Goal: Information Seeking & Learning: Learn about a topic

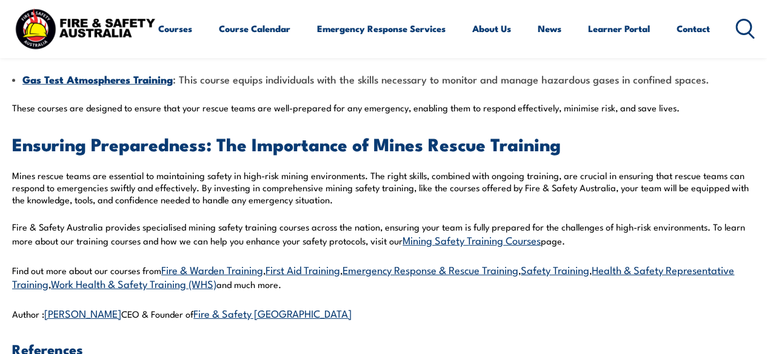
scroll to position [1774, 0]
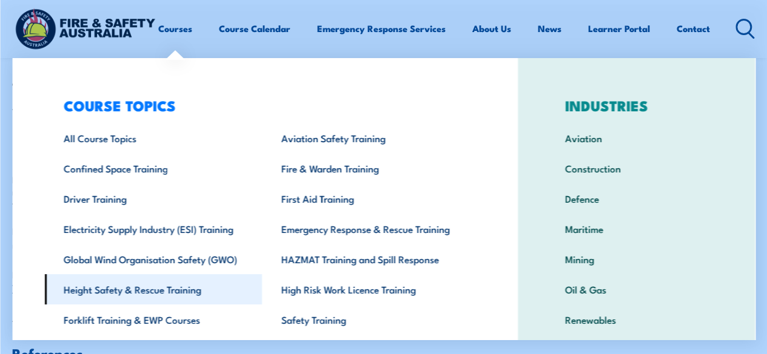
click at [166, 287] on link "Height Safety & Rescue Training" at bounding box center [153, 289] width 218 height 30
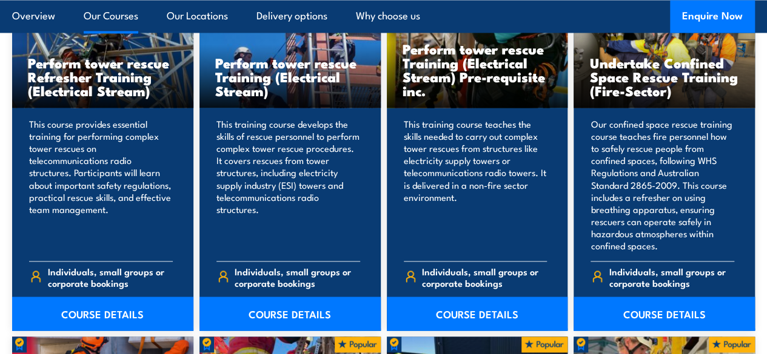
scroll to position [996, 0]
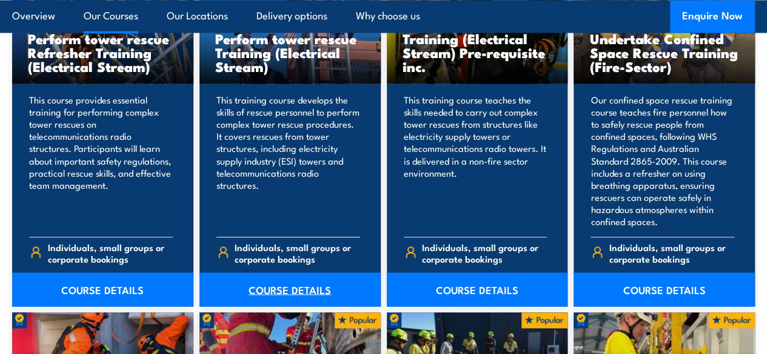
click at [316, 307] on link "COURSE DETAILS" at bounding box center [289, 290] width 181 height 34
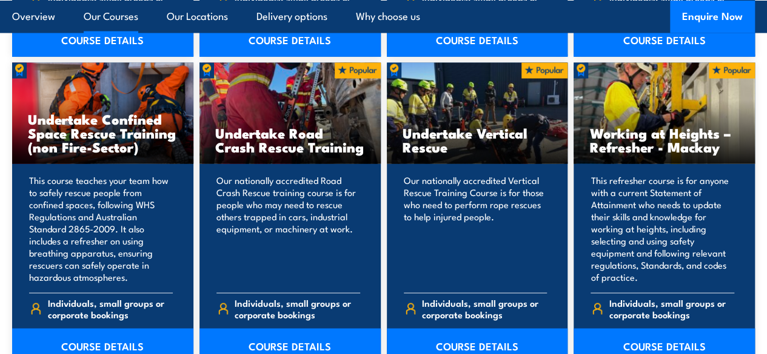
scroll to position [1250, 0]
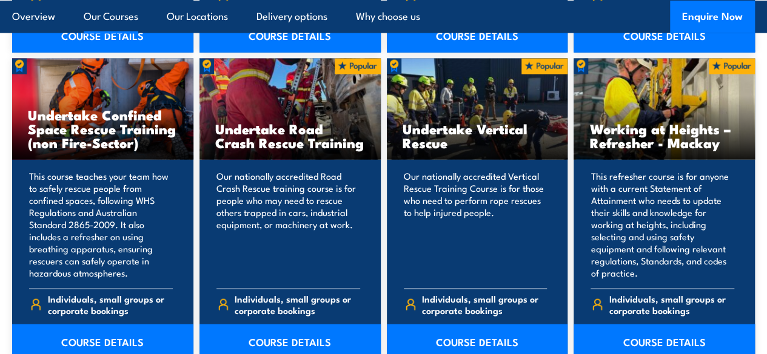
drag, startPoint x: 475, startPoint y: 159, endPoint x: 433, endPoint y: 267, distance: 115.9
click at [433, 267] on p "Our nationally accredited Vertical Rescue Training Course is for those who need…" at bounding box center [476, 224] width 144 height 109
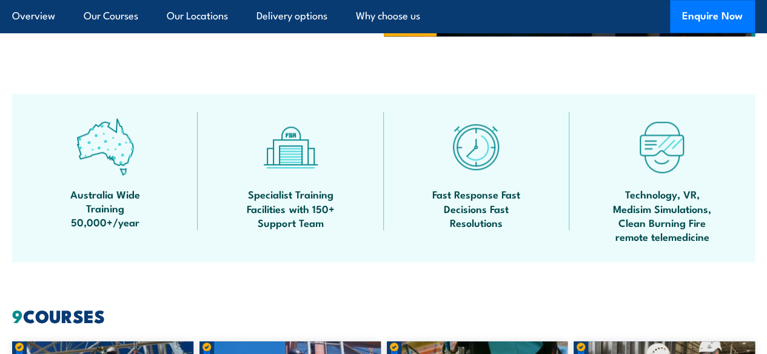
scroll to position [0, 0]
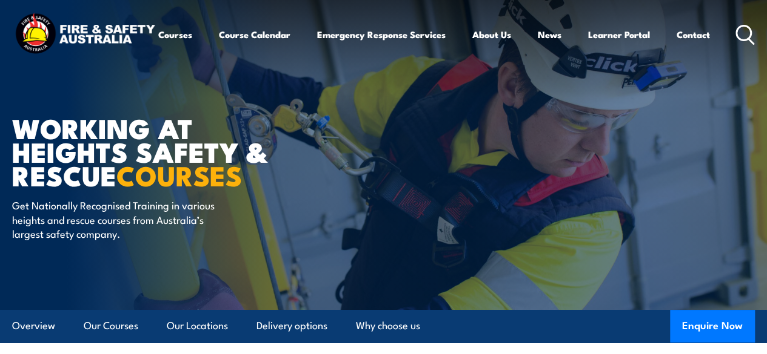
click at [762, 25] on header "Courses Course Calendar Emergency Response Services Services Overview Emergency…" at bounding box center [383, 35] width 767 height 70
click at [451, 206] on article "WORKING AT HEIGHTS SAFETY & RESCUE COURSES Get Nationally Recognised Training i…" at bounding box center [383, 154] width 742 height 311
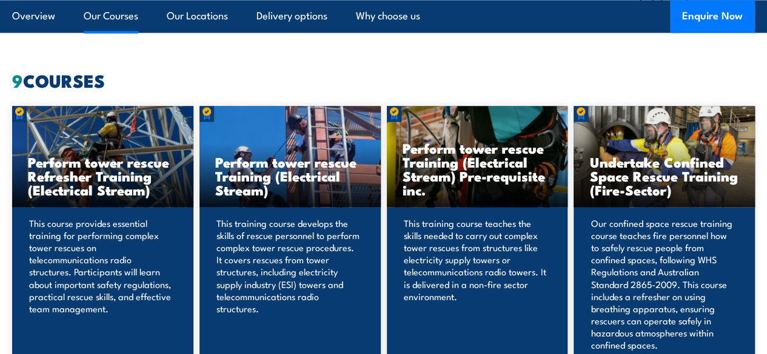
scroll to position [868, 0]
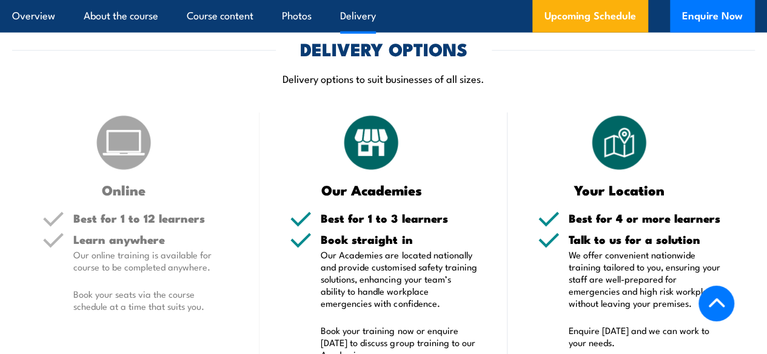
scroll to position [1681, 0]
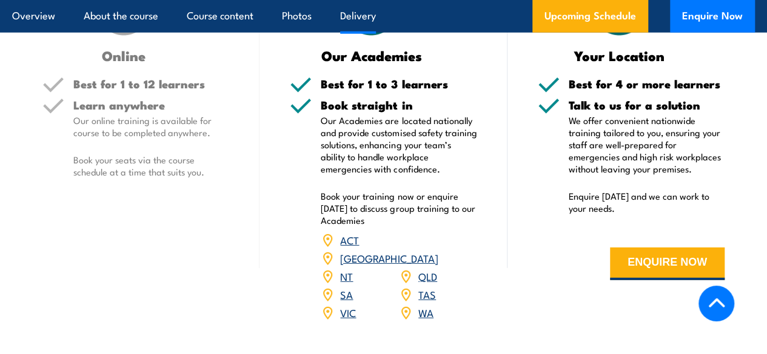
click at [762, 172] on section "DELIVERY OPTIONS Delivery options to suit businesses of all sizes. Online Best …" at bounding box center [383, 121] width 767 height 431
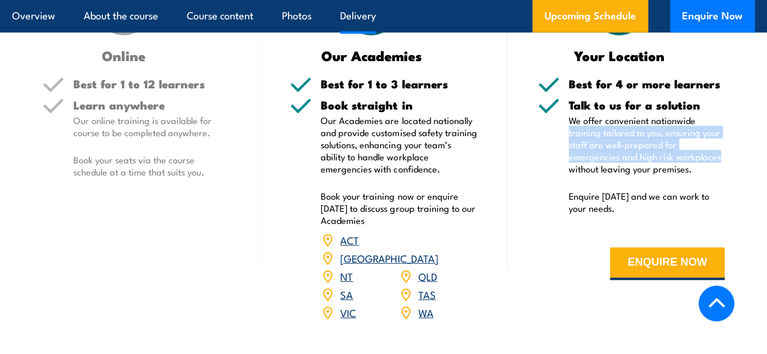
drag, startPoint x: 762, startPoint y: 172, endPoint x: 764, endPoint y: 133, distance: 39.4
click at [764, 133] on section "DELIVERY OPTIONS Delivery options to suit businesses of all sizes. Online Best …" at bounding box center [383, 121] width 767 height 431
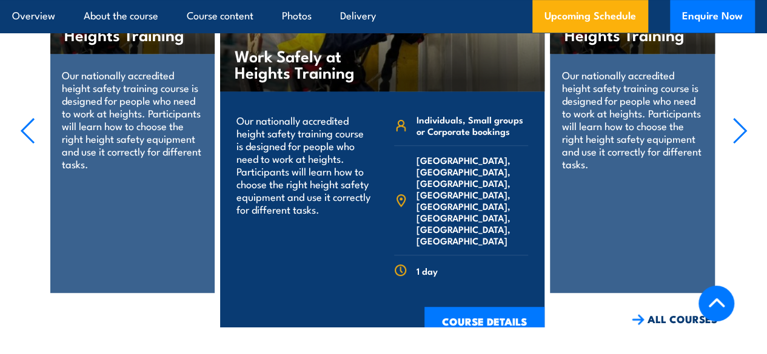
scroll to position [2541, 0]
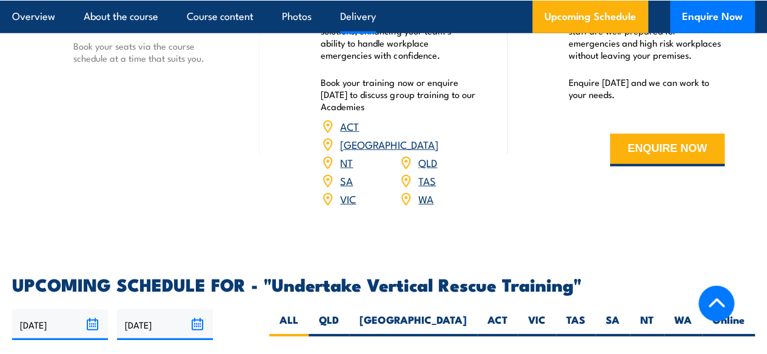
scroll to position [1648, 0]
